Goal: Transaction & Acquisition: Book appointment/travel/reservation

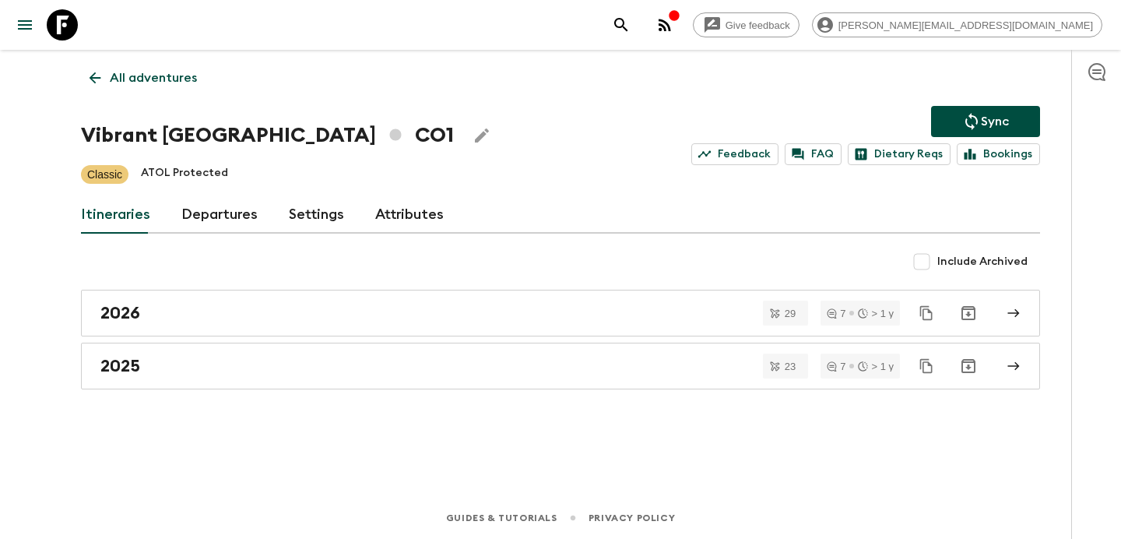
click at [149, 77] on p "All adventures" at bounding box center [153, 77] width 87 height 19
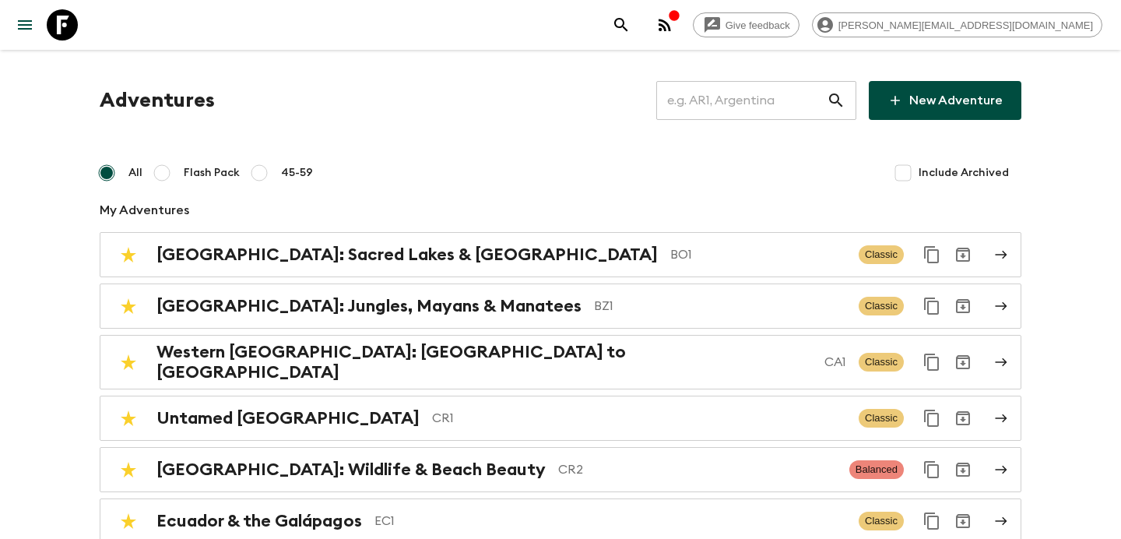
click at [753, 112] on input "text" at bounding box center [741, 101] width 170 height 44
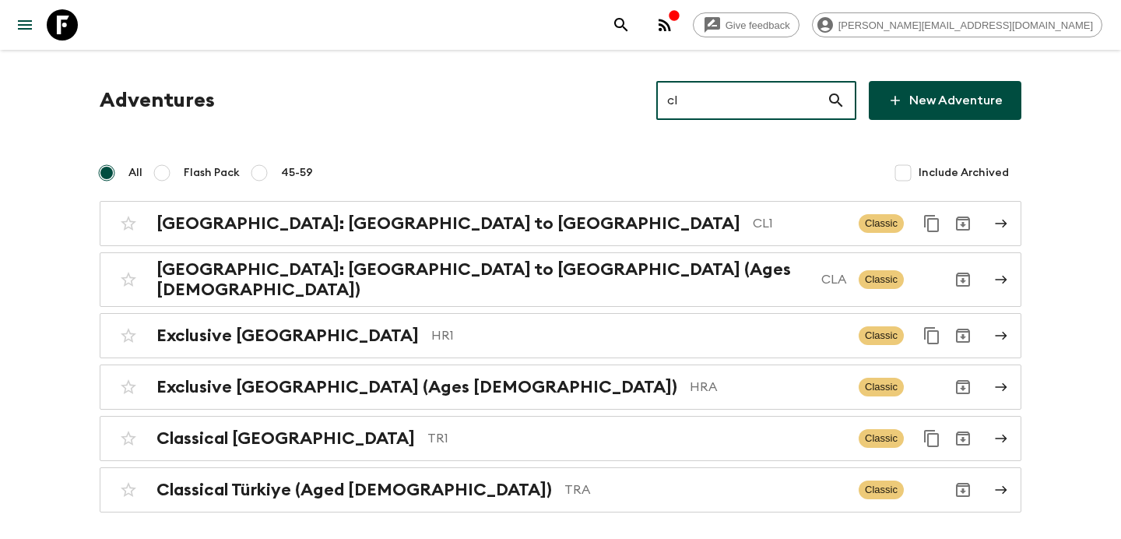
type input "cl1"
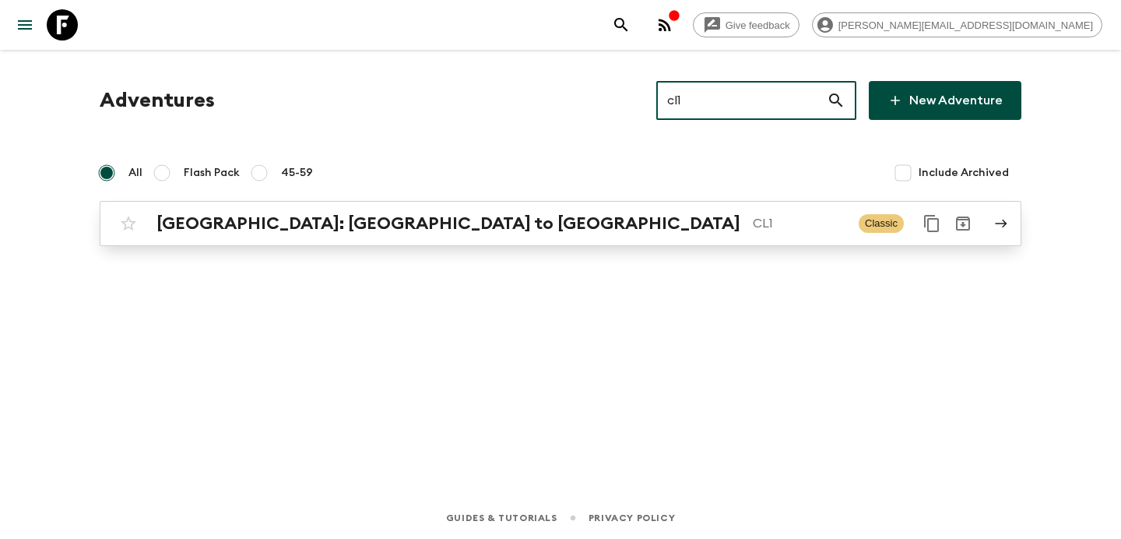
click at [581, 208] on div "[GEOGRAPHIC_DATA]: [GEOGRAPHIC_DATA] to Patagonia CL1 Classic" at bounding box center [530, 223] width 834 height 31
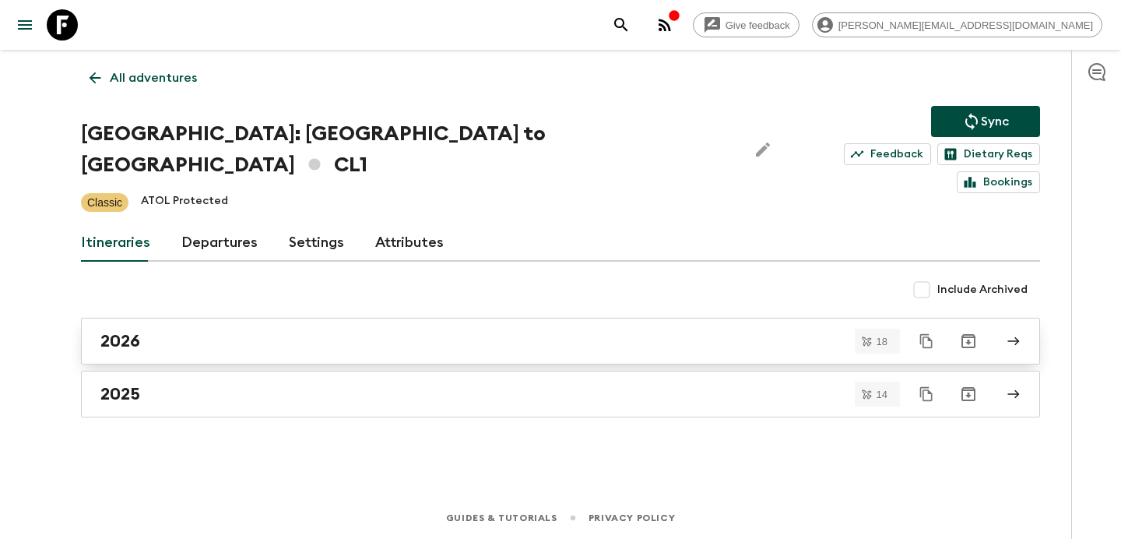
click at [427, 331] on div "2026" at bounding box center [545, 341] width 890 height 20
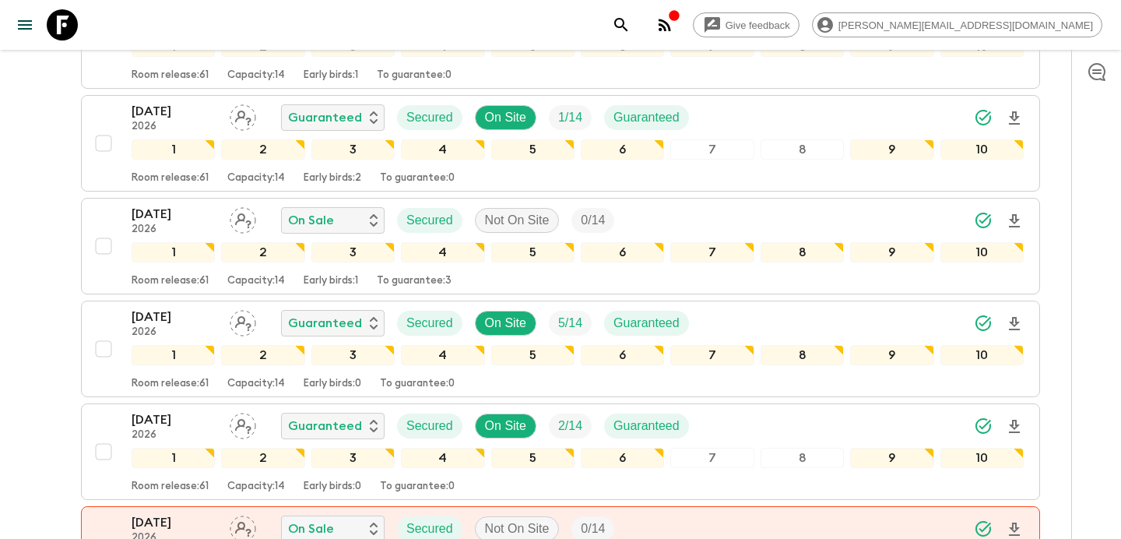
scroll to position [343, 0]
